Goal: Task Accomplishment & Management: Use online tool/utility

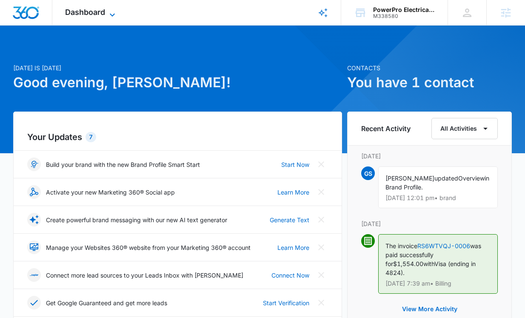
click at [84, 16] on span "Dashboard" at bounding box center [85, 12] width 40 height 9
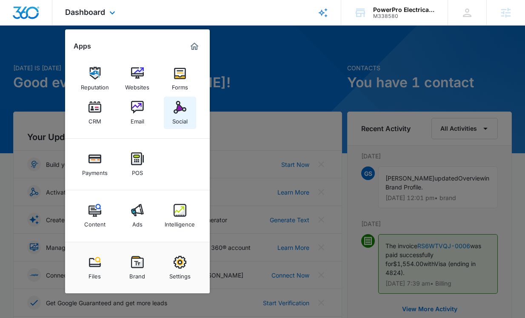
click at [183, 111] on img at bounding box center [180, 107] width 13 height 13
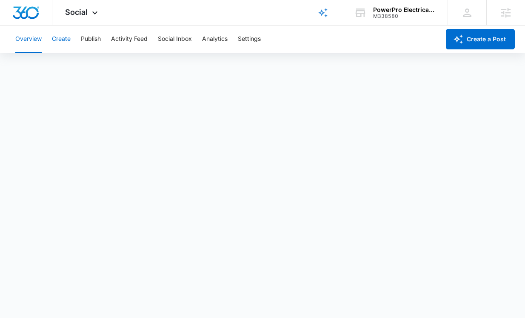
click at [59, 36] on button "Create" at bounding box center [61, 39] width 19 height 27
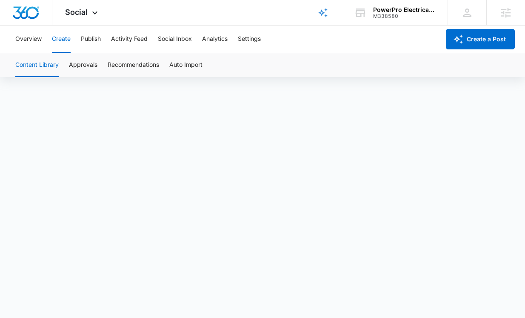
scroll to position [6, 0]
